Goal: Navigation & Orientation: Find specific page/section

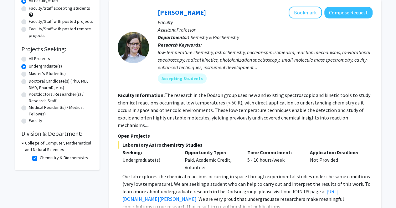
scroll to position [65, 0]
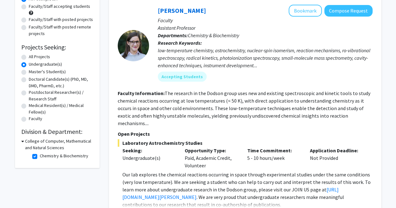
click at [40, 156] on label "Chemistry & Biochemistry" at bounding box center [64, 156] width 48 height 7
click at [40, 156] on input "Chemistry & Biochemistry" at bounding box center [42, 155] width 4 height 4
checkbox input "false"
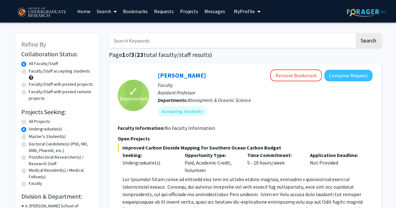
click at [166, 9] on link "Requests" at bounding box center [164, 11] width 26 height 22
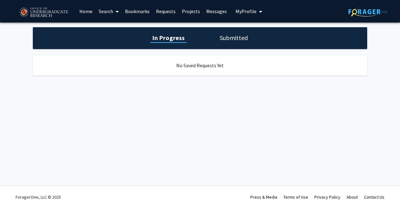
click at [139, 12] on link "Bookmarks" at bounding box center [137, 11] width 31 height 22
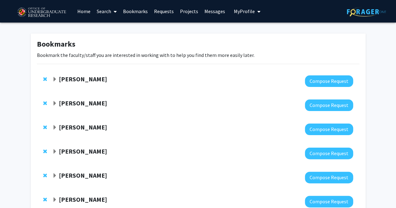
click at [107, 80] on strong "[PERSON_NAME]" at bounding box center [83, 79] width 48 height 8
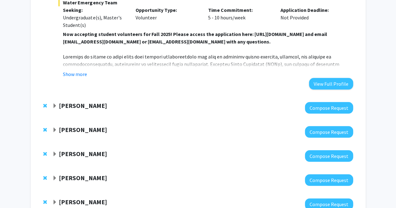
scroll to position [254, 0]
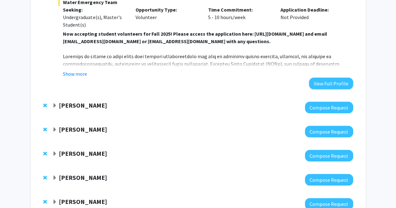
click at [91, 105] on div "[PERSON_NAME]" at bounding box center [119, 106] width 135 height 8
click at [83, 105] on strong "[PERSON_NAME]" at bounding box center [83, 105] width 48 height 8
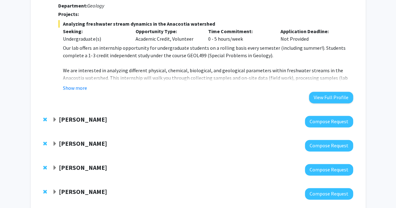
scroll to position [367, 0]
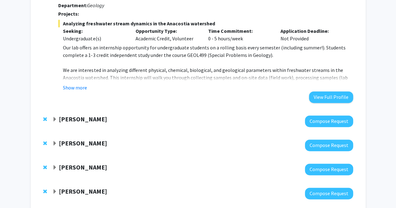
click at [72, 118] on strong "[PERSON_NAME]" at bounding box center [83, 119] width 48 height 8
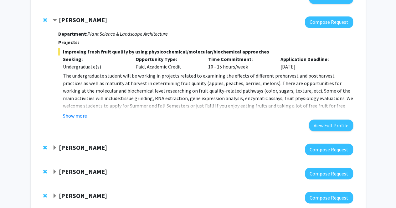
scroll to position [469, 0]
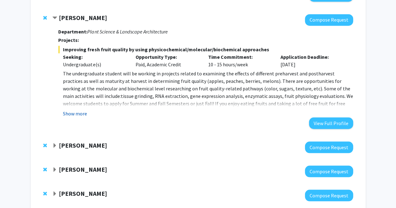
click at [75, 112] on button "Show more" at bounding box center [75, 114] width 24 height 8
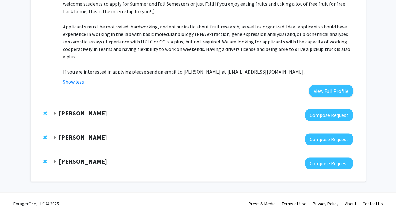
scroll to position [569, 0]
click at [87, 110] on strong "[PERSON_NAME]" at bounding box center [83, 112] width 48 height 8
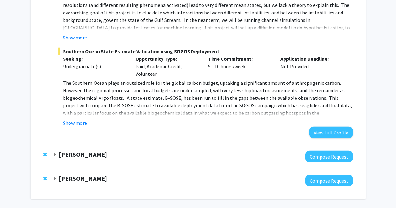
scroll to position [848, 0]
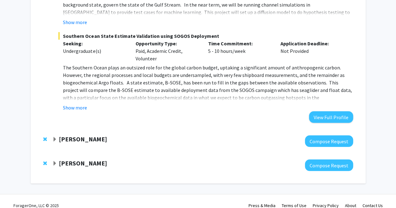
click at [71, 138] on strong "[PERSON_NAME]" at bounding box center [83, 139] width 48 height 8
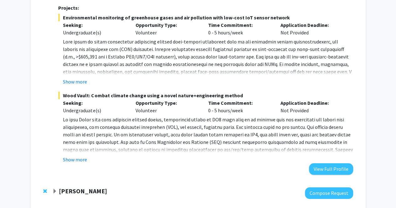
scroll to position [1134, 0]
click at [76, 157] on button "Show more" at bounding box center [75, 159] width 24 height 8
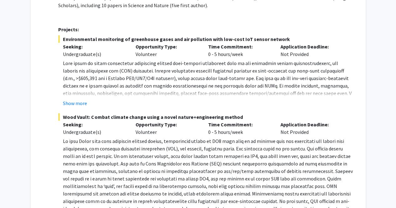
scroll to position [1275, 0]
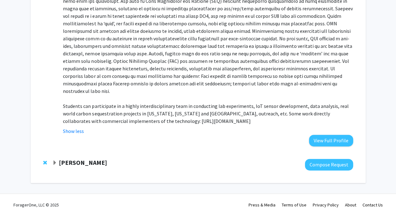
click at [82, 159] on strong "[PERSON_NAME]" at bounding box center [83, 163] width 48 height 8
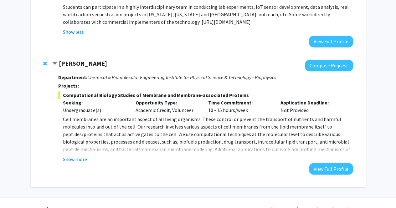
scroll to position [1378, 0]
